Goal: Task Accomplishment & Management: Use online tool/utility

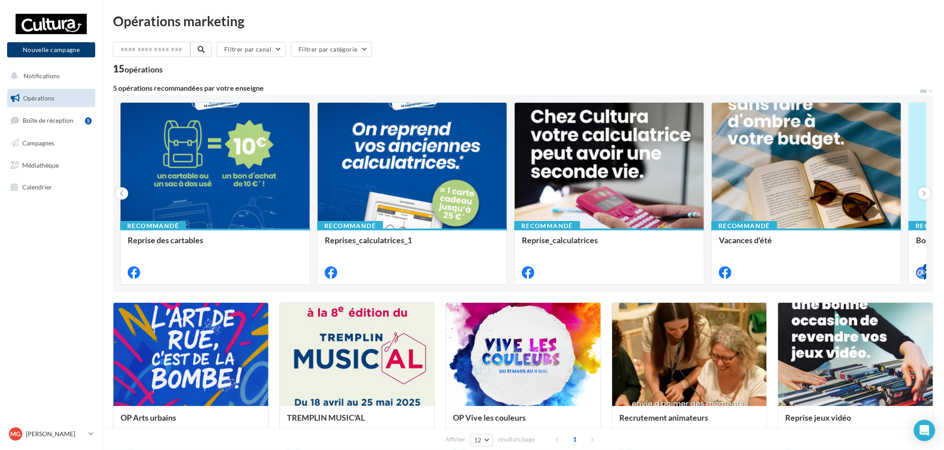
click at [65, 55] on button "Nouvelle campagne" at bounding box center [51, 49] width 88 height 15
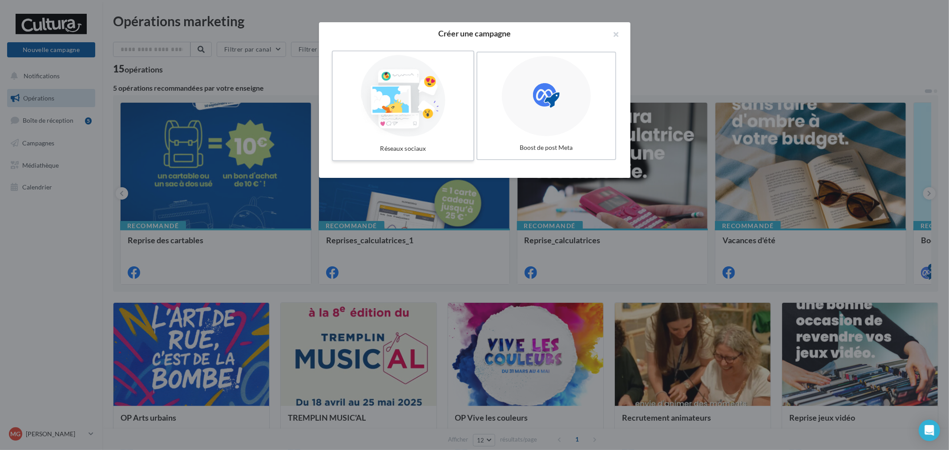
click at [401, 109] on div at bounding box center [402, 96] width 133 height 82
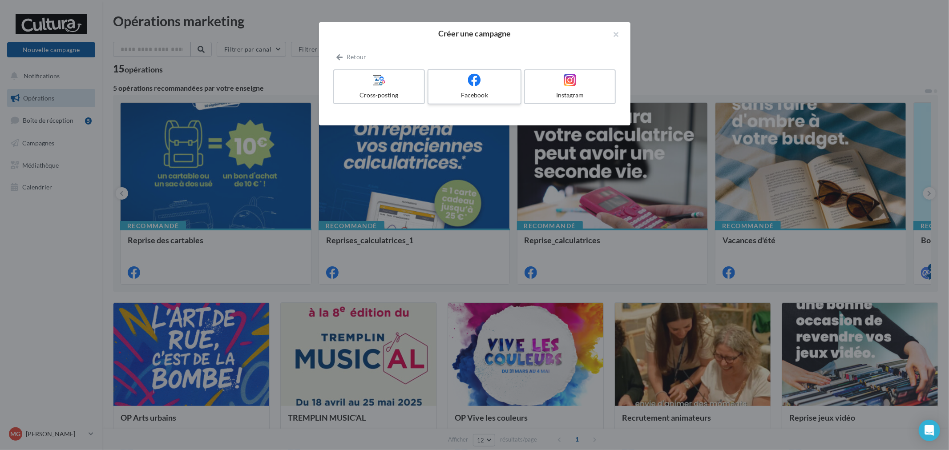
click at [497, 91] on div "Facebook" at bounding box center [474, 95] width 84 height 9
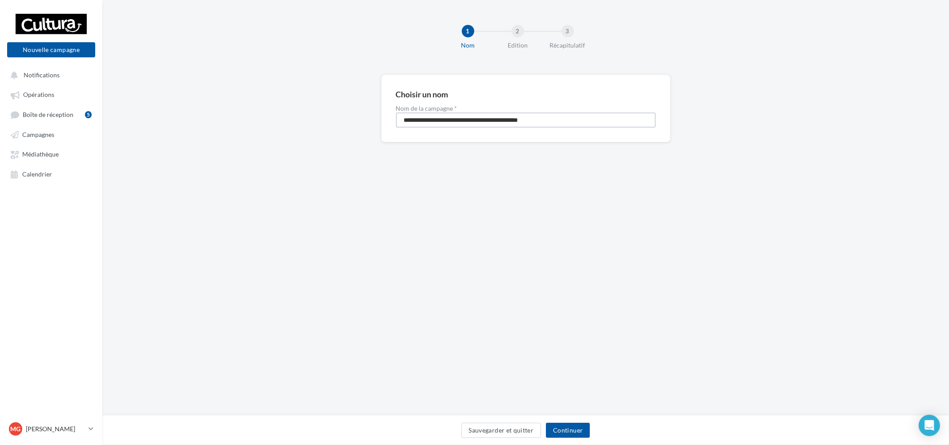
drag, startPoint x: 570, startPoint y: 118, endPoint x: 314, endPoint y: 105, distance: 256.9
click at [315, 107] on div "**********" at bounding box center [525, 123] width 846 height 96
type input "**********"
click at [552, 430] on button "Continuer" at bounding box center [568, 430] width 44 height 15
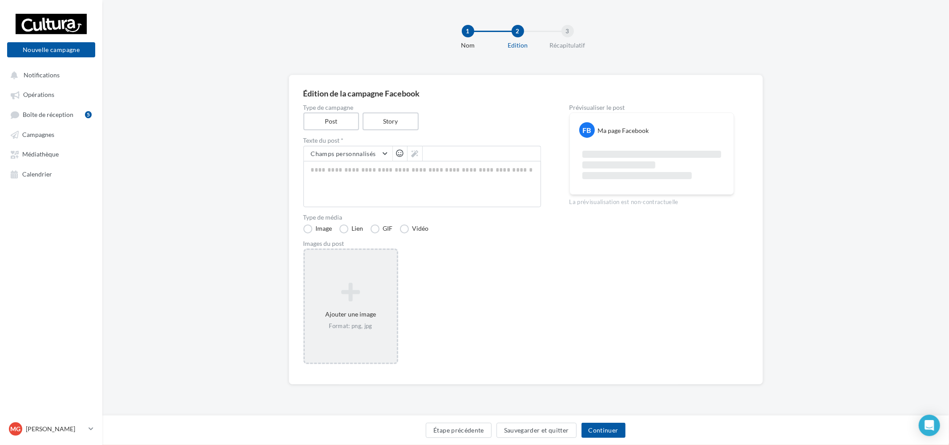
click at [344, 305] on div "Ajouter une image Format: png, jpg" at bounding box center [351, 306] width 92 height 57
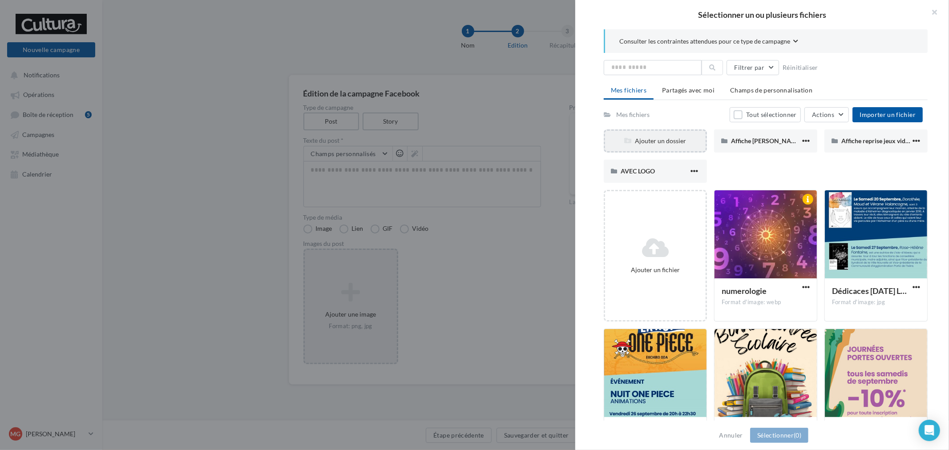
click at [676, 140] on div "Ajouter un dossier" at bounding box center [655, 141] width 101 height 9
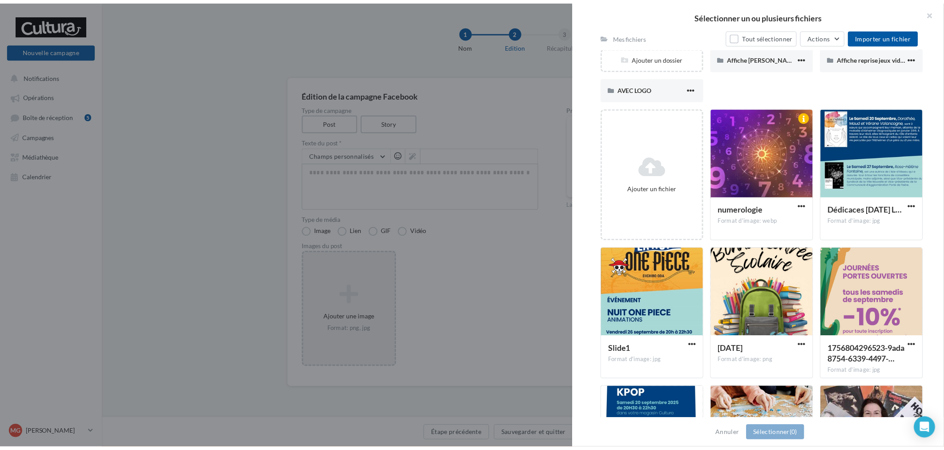
scroll to position [148, 0]
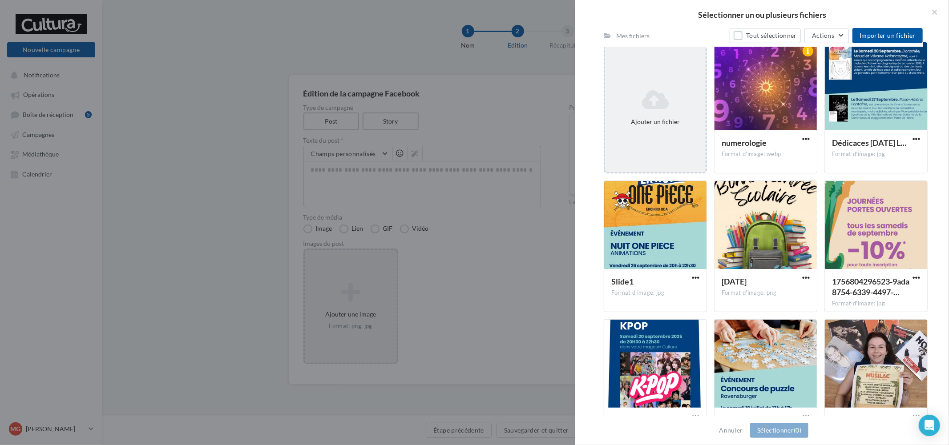
click at [658, 112] on div "Ajouter un fichier" at bounding box center [655, 107] width 101 height 44
click at [657, 110] on div "Ajouter un fichier" at bounding box center [655, 107] width 101 height 44
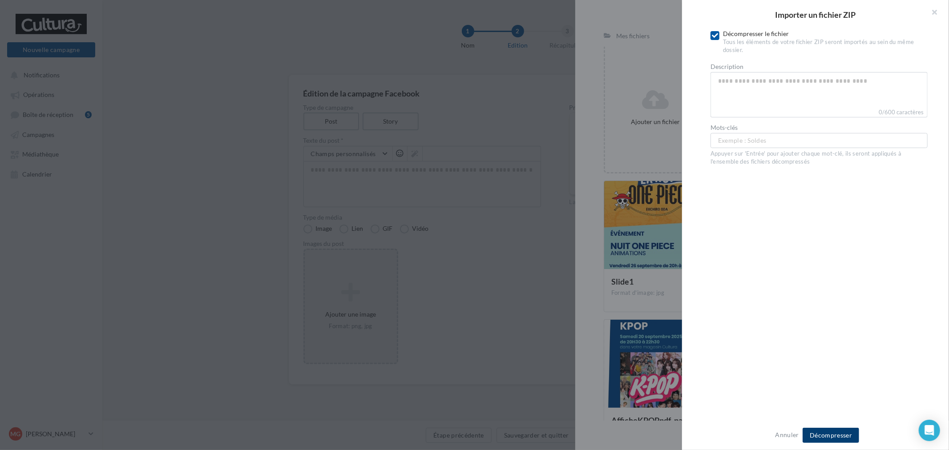
click at [819, 438] on span "Décompresser" at bounding box center [830, 435] width 42 height 8
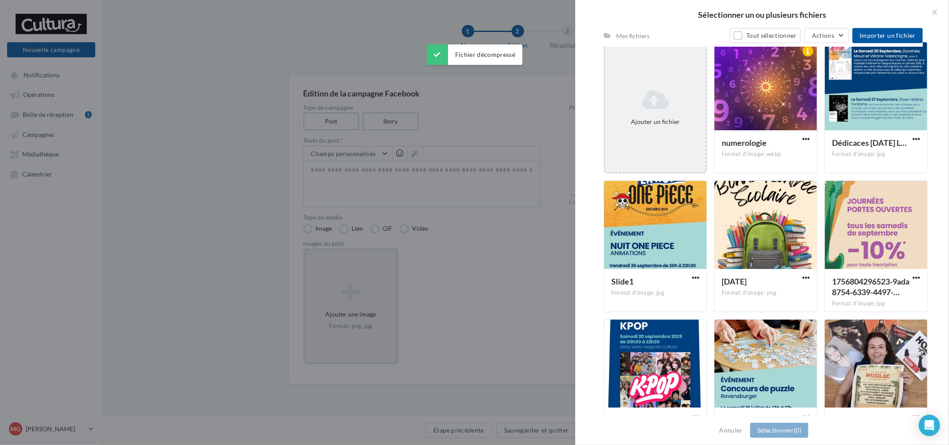
click at [683, 109] on icon at bounding box center [654, 99] width 93 height 21
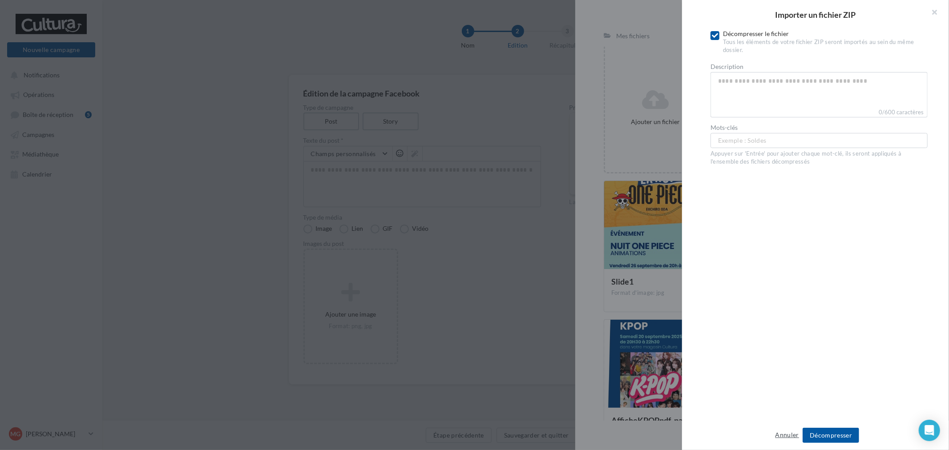
click at [784, 437] on button "Annuler" at bounding box center [787, 435] width 31 height 11
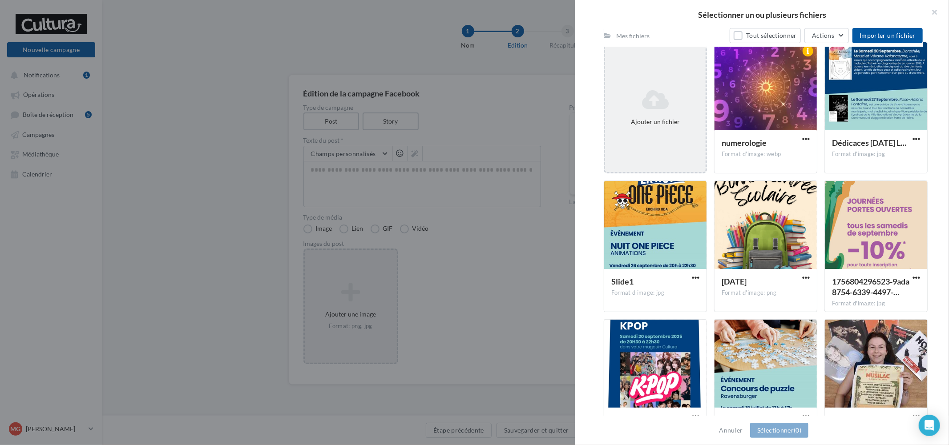
click at [633, 99] on icon at bounding box center [654, 99] width 93 height 21
click at [671, 60] on div "Ajouter un fichier" at bounding box center [654, 108] width 103 height 132
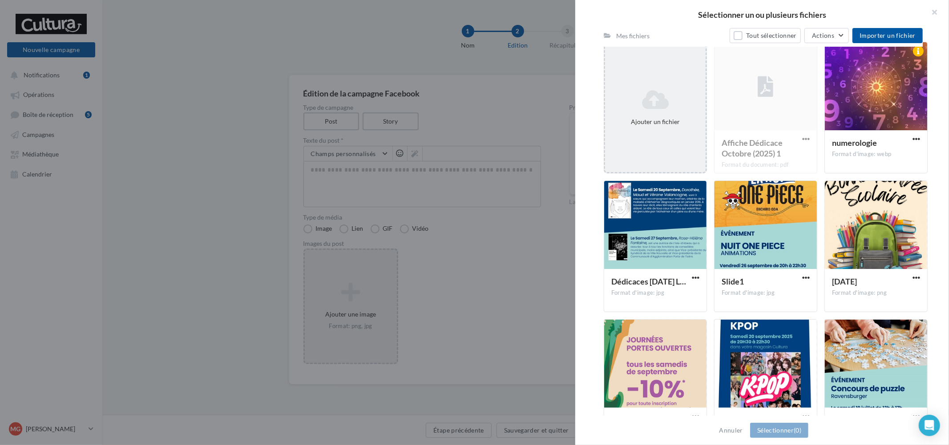
click at [663, 118] on div "Ajouter un fichier" at bounding box center [654, 121] width 93 height 9
click at [654, 114] on div "Ajouter un fichier" at bounding box center [655, 107] width 101 height 44
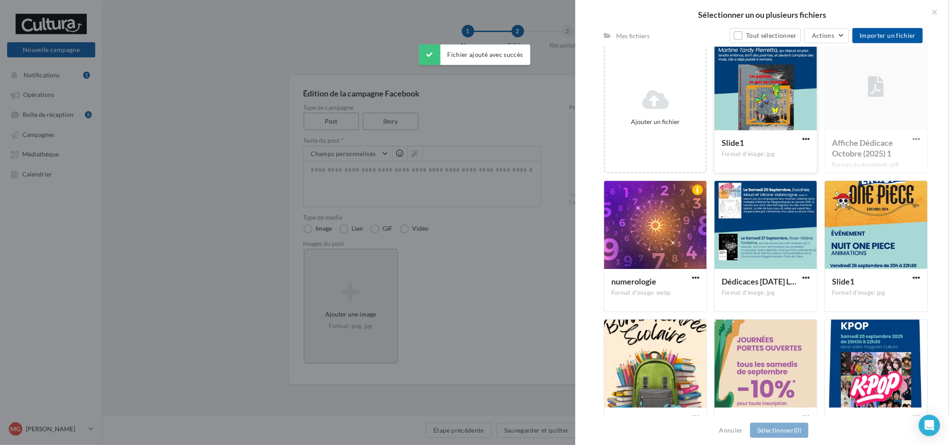
click at [753, 98] on div at bounding box center [765, 86] width 102 height 89
click at [792, 434] on button "Sélectionner (1)" at bounding box center [779, 430] width 58 height 15
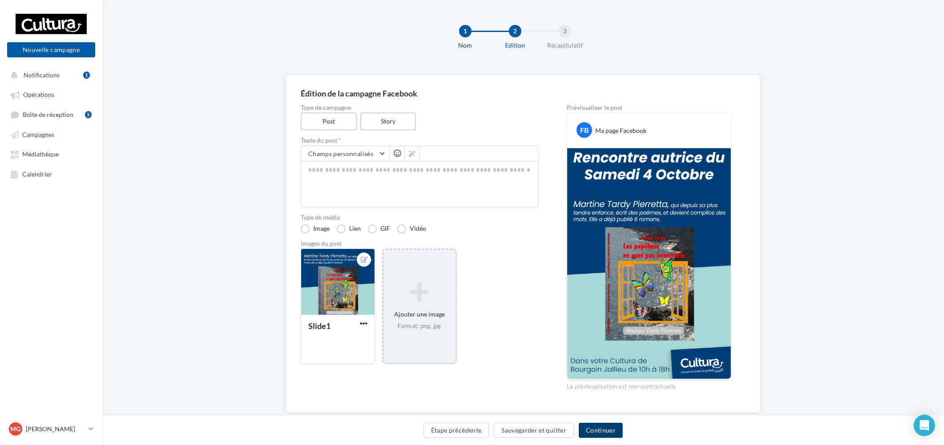
click at [594, 432] on button "Continuer" at bounding box center [601, 430] width 44 height 15
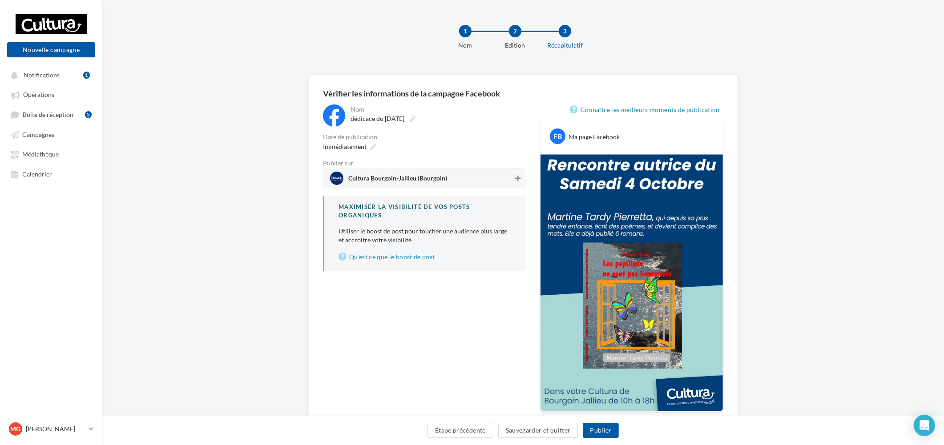
click at [515, 176] on icon at bounding box center [517, 178] width 5 height 6
click at [603, 432] on button "Publier" at bounding box center [601, 430] width 36 height 15
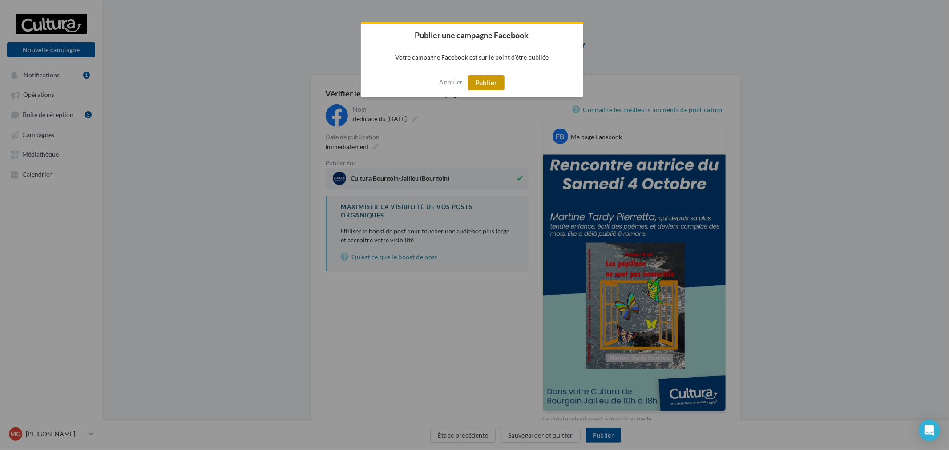
click at [490, 81] on button "Publier" at bounding box center [486, 82] width 36 height 15
